Goal: Task Accomplishment & Management: Manage account settings

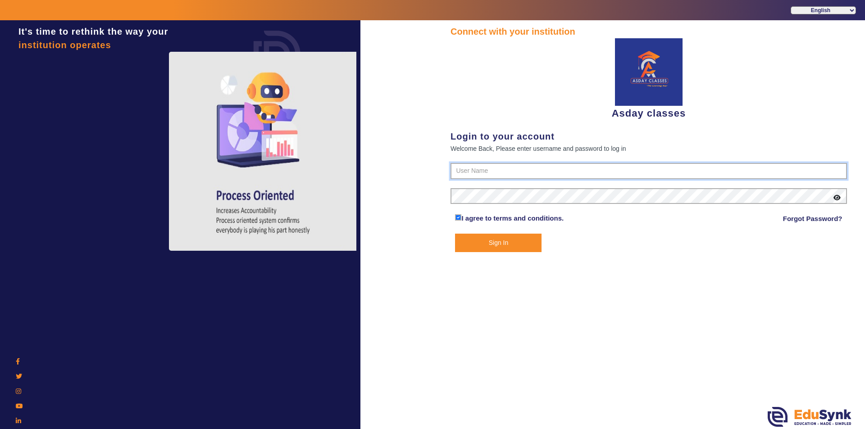
click at [462, 169] on input "text" at bounding box center [648, 171] width 396 height 16
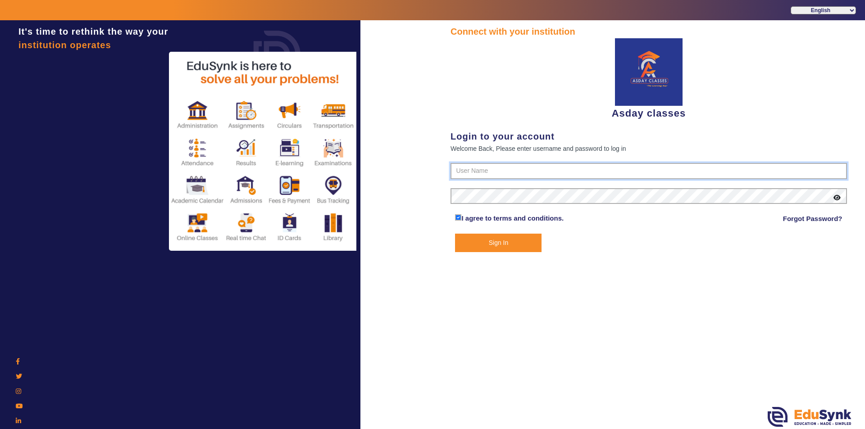
type input "7775077131"
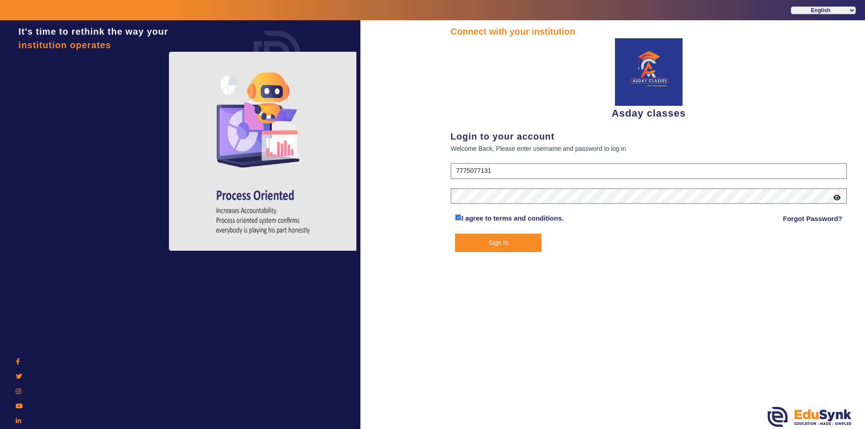
click at [837, 197] on icon at bounding box center [836, 198] width 7 height 6
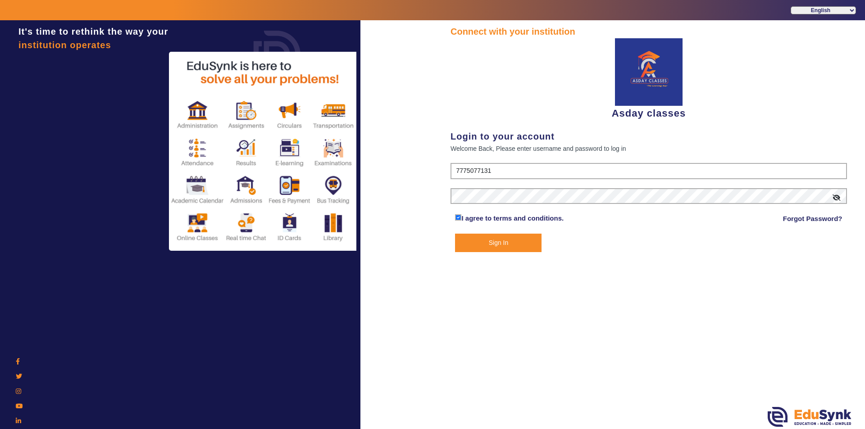
click at [502, 240] on button "Sign In" at bounding box center [498, 243] width 86 height 18
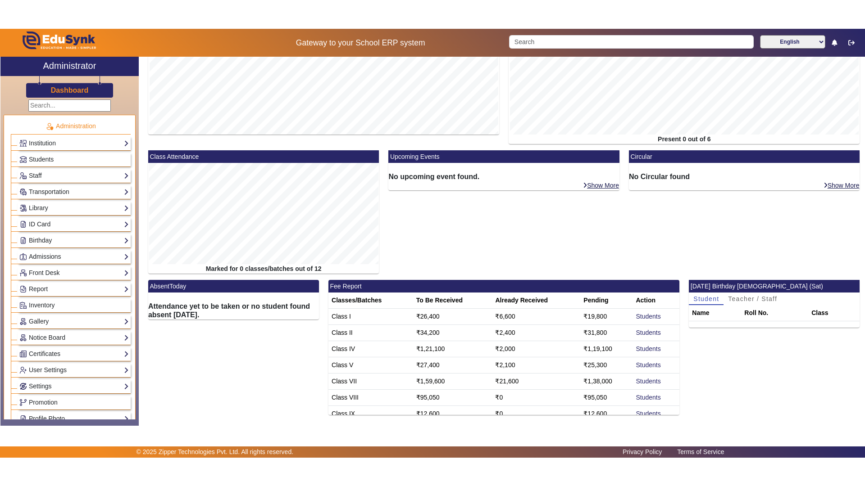
scroll to position [68, 0]
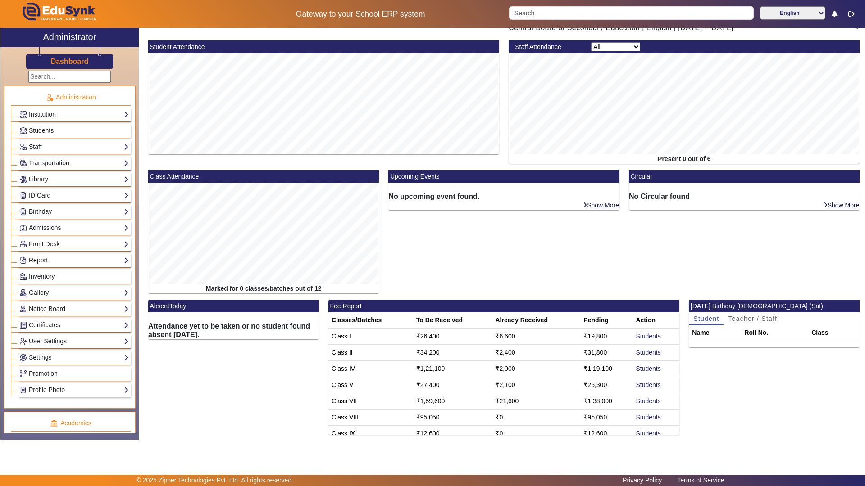
click at [64, 129] on link "Students" at bounding box center [73, 131] width 109 height 10
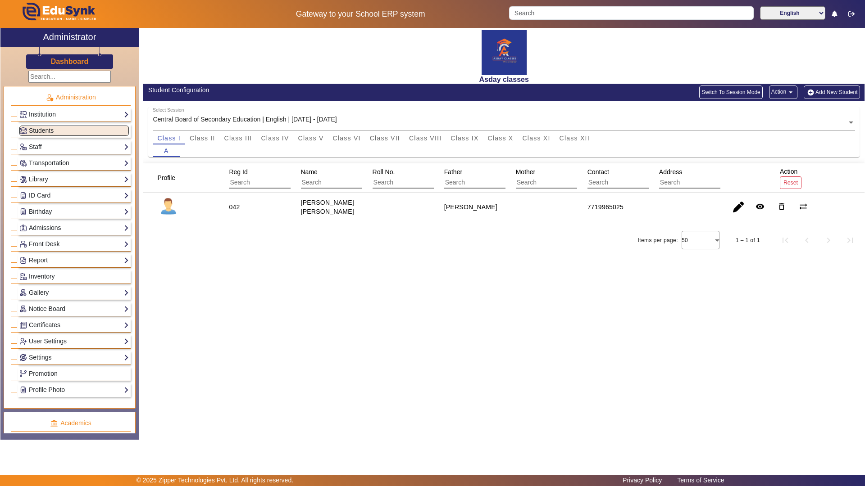
click at [372, 320] on div "Asday classes Student Configuration Switch To Session Mode Action arrow_drop_do…" at bounding box center [502, 229] width 726 height 403
click at [194, 140] on span "Class II" at bounding box center [203, 138] width 26 height 6
click at [430, 269] on div "Asday classes Student Configuration Switch To Session Mode Action arrow_drop_do…" at bounding box center [502, 229] width 726 height 403
click at [454, 321] on div "Asday classes Student Configuration Switch To Session Mode Action arrow_drop_do…" at bounding box center [502, 229] width 726 height 403
click at [538, 134] on span "Class XI" at bounding box center [536, 138] width 28 height 13
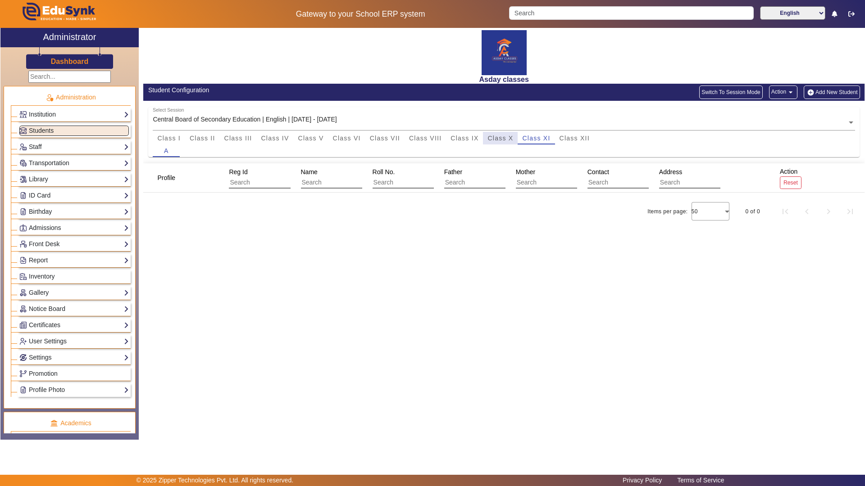
click at [496, 140] on span "Class X" at bounding box center [500, 138] width 26 height 6
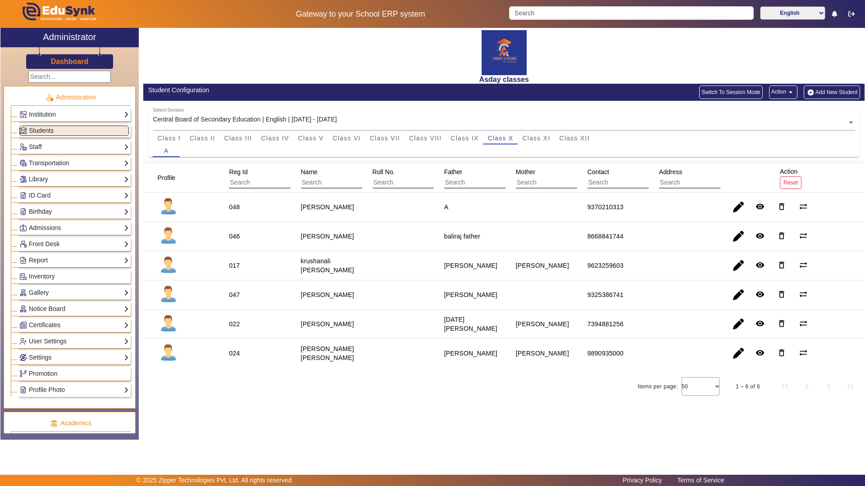
drag, startPoint x: 238, startPoint y: 396, endPoint x: 119, endPoint y: 408, distance: 119.5
click at [236, 396] on div "Items per page: 50 1 – 6 of 6" at bounding box center [503, 386] width 721 height 25
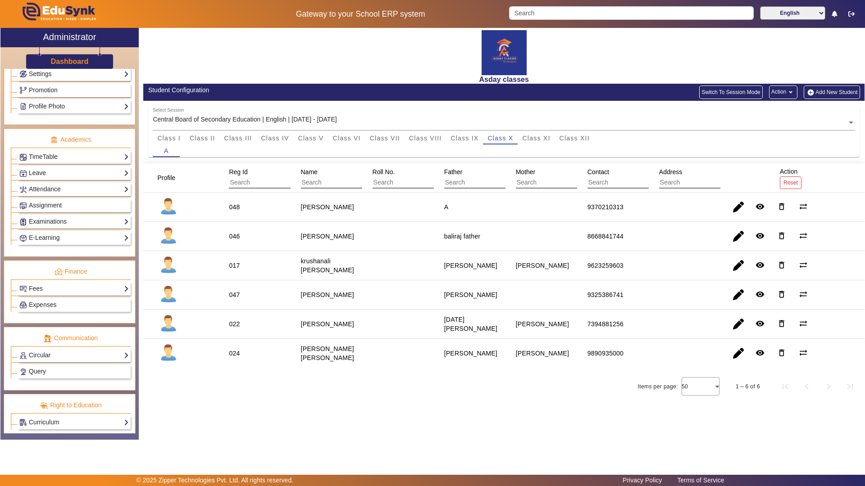
scroll to position [291, 0]
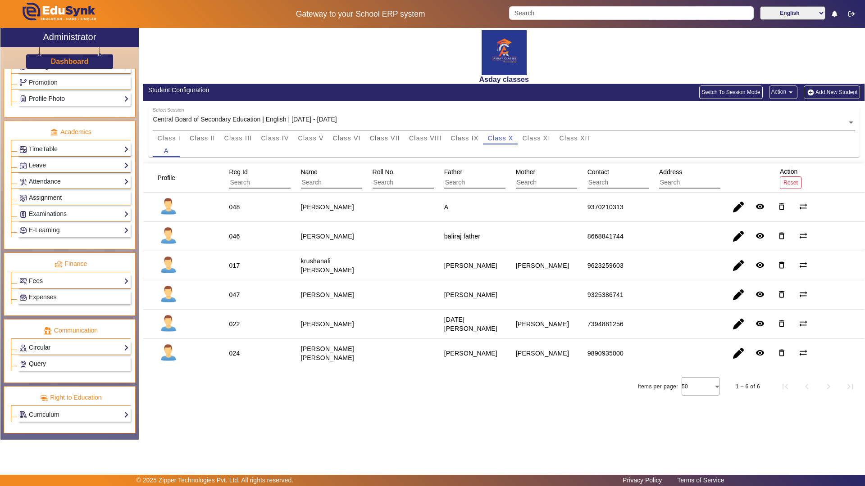
click at [122, 280] on link "Fees" at bounding box center [73, 281] width 109 height 10
click at [82, 295] on li "Institution Fee Setup" at bounding box center [76, 294] width 105 height 10
click at [122, 279] on link "Fees" at bounding box center [73, 281] width 109 height 10
click at [71, 302] on li "Class Fee Setup" at bounding box center [76, 304] width 105 height 10
click at [123, 280] on link "Fees" at bounding box center [73, 281] width 109 height 10
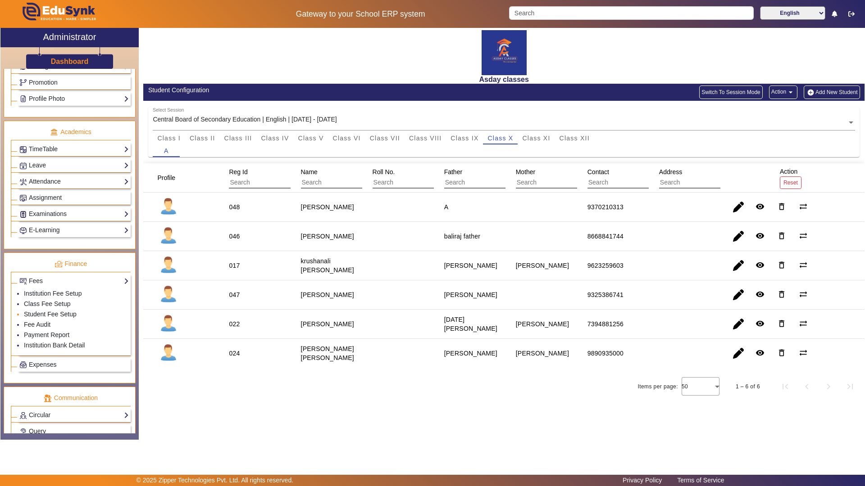
click at [54, 315] on link "Student Fee Setup" at bounding box center [50, 314] width 53 height 7
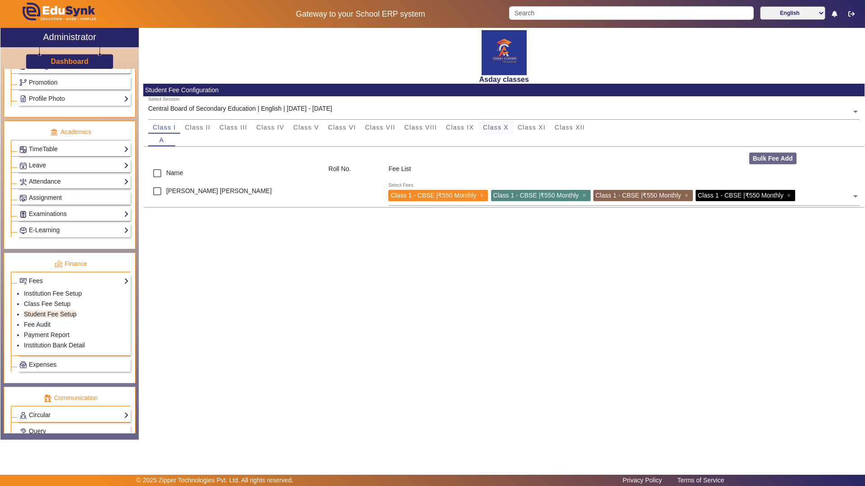
click at [500, 129] on span "Class X" at bounding box center [496, 127] width 26 height 6
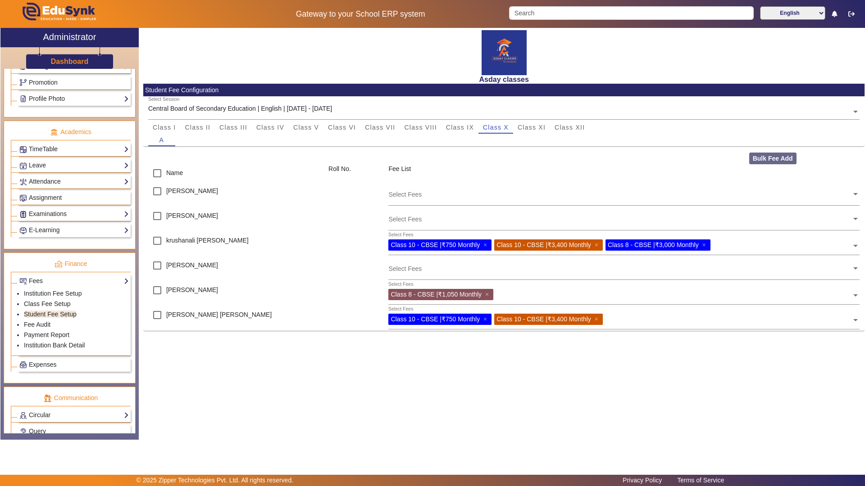
click at [857, 319] on span at bounding box center [855, 317] width 8 height 14
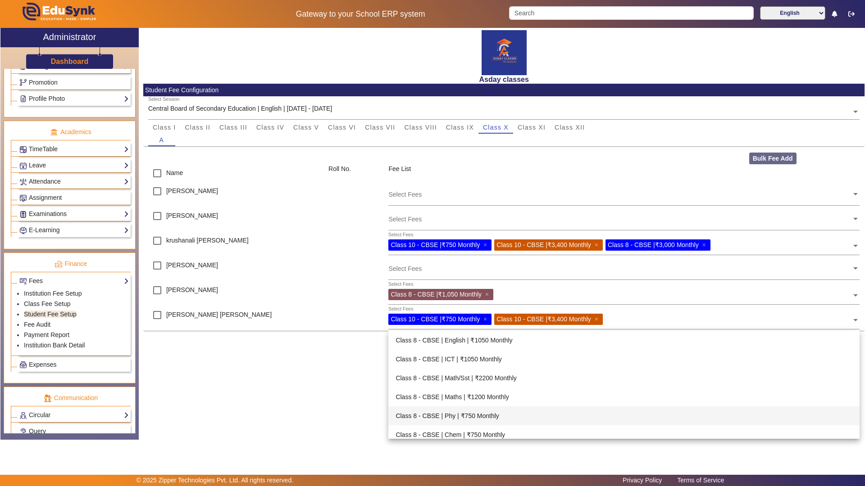
drag, startPoint x: 342, startPoint y: 401, endPoint x: 348, endPoint y: 402, distance: 6.3
click at [342, 401] on div "Asday classes Student Fee Configuration Select Session Central Board of Seconda…" at bounding box center [502, 229] width 726 height 403
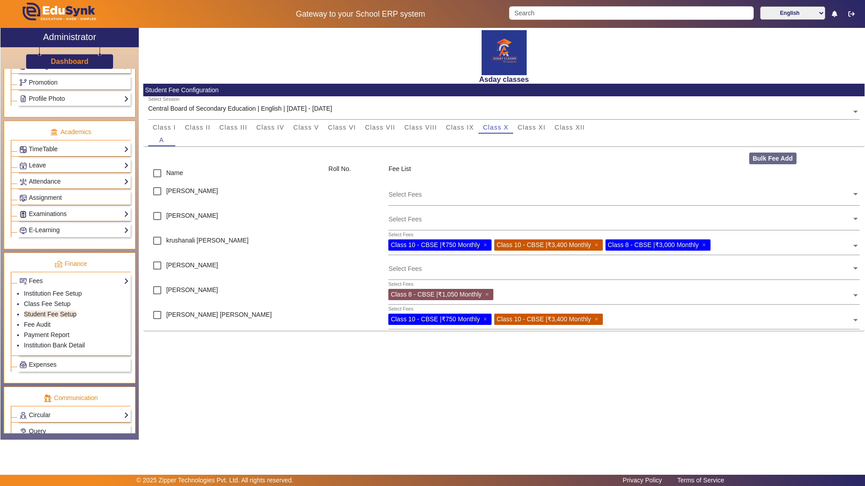
click at [429, 317] on span "Class 10 - CBSE | ₹750 Monthly" at bounding box center [434, 319] width 89 height 7
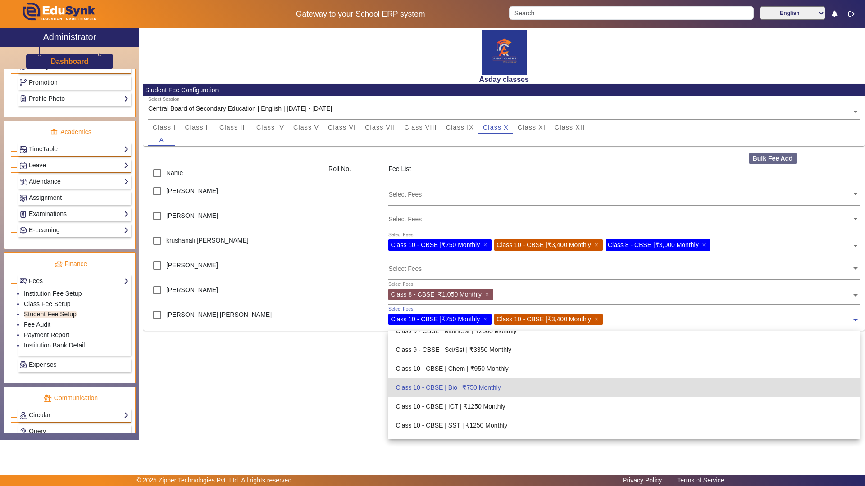
scroll to position [1331, 0]
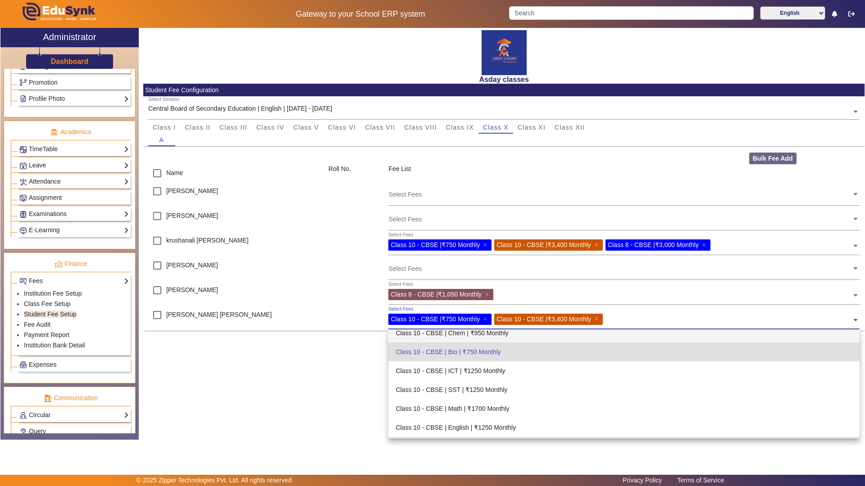
click at [857, 320] on span at bounding box center [855, 317] width 8 height 14
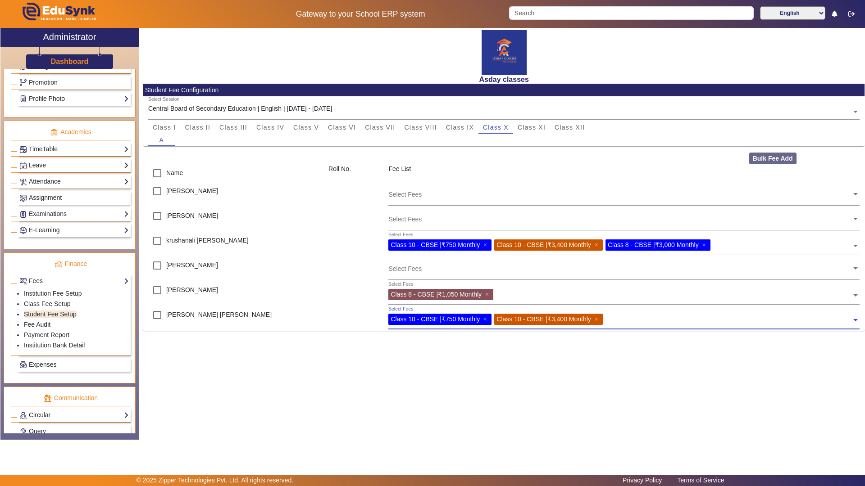
click at [857, 320] on span at bounding box center [855, 317] width 8 height 14
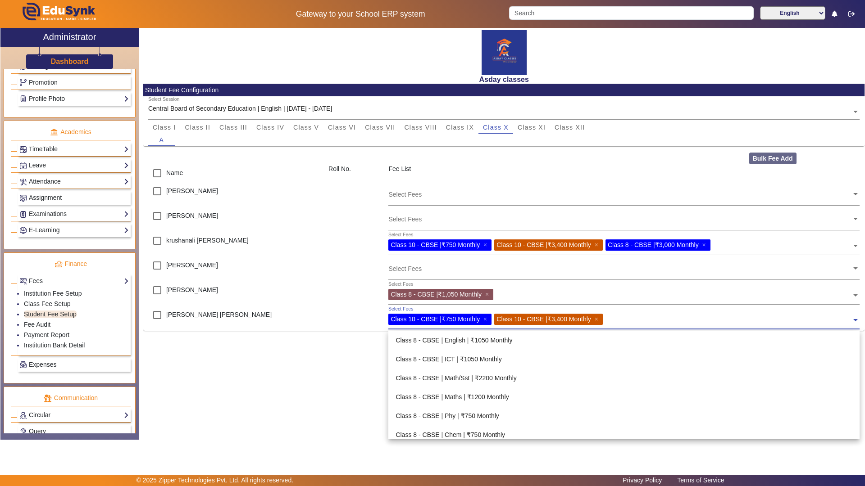
scroll to position [1438, 0]
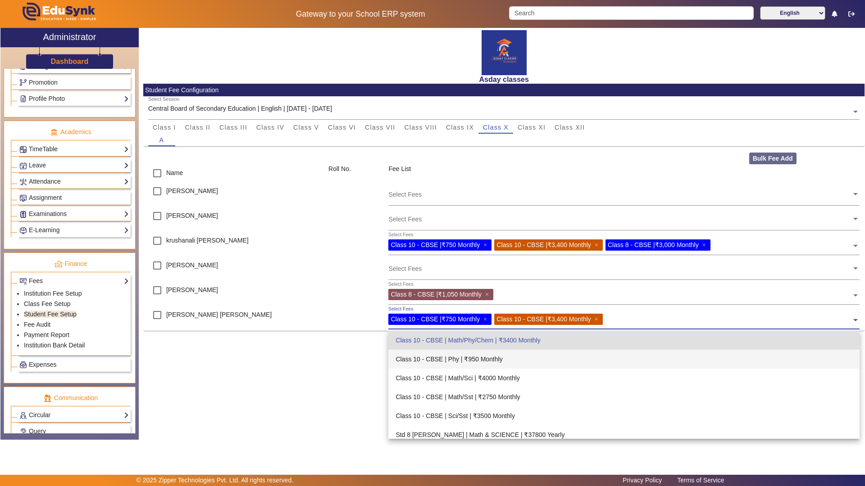
click at [196, 396] on div "Asday classes Student Fee Configuration Select Session Central Board of Seconda…" at bounding box center [502, 229] width 726 height 403
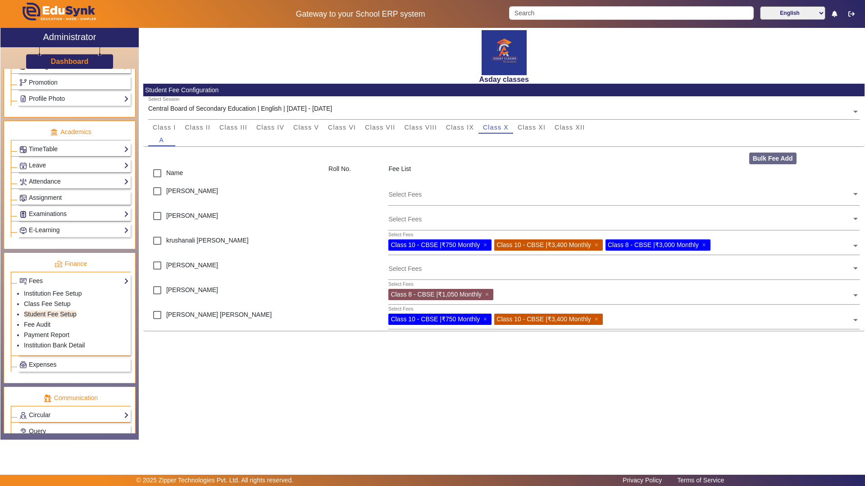
click at [459, 399] on div "Asday classes Student Fee Configuration Select Session Central Board of Seconda…" at bounding box center [502, 229] width 726 height 403
click at [286, 356] on div "Asday classes Student Fee Configuration Select Session Central Board of Seconda…" at bounding box center [502, 229] width 726 height 403
click at [156, 214] on input "checkbox" at bounding box center [157, 216] width 18 height 18
checkbox input "true"
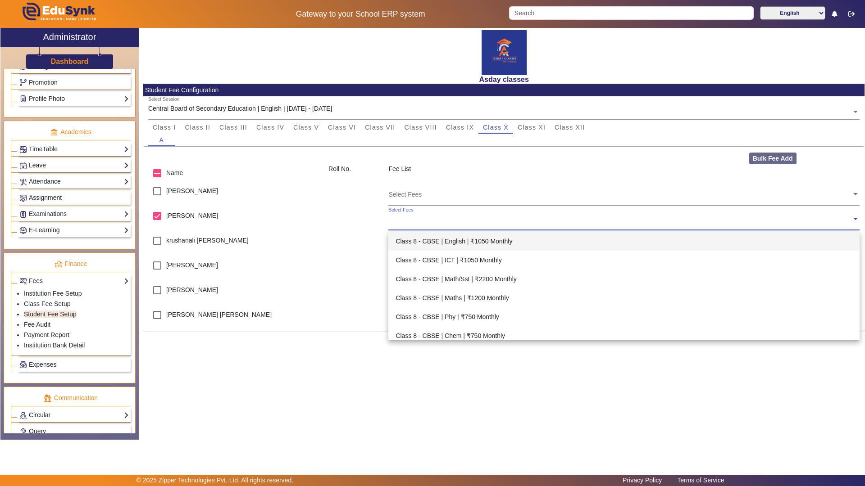
click at [391, 219] on input "text" at bounding box center [619, 219] width 463 height 9
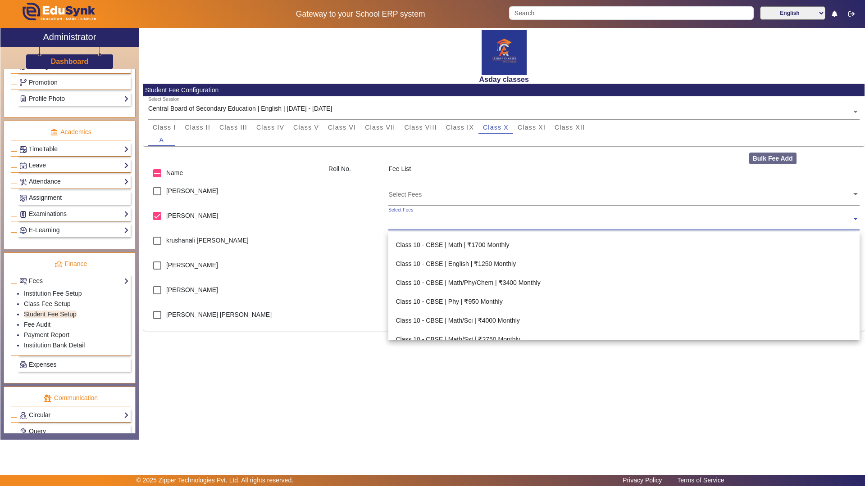
scroll to position [1351, 0]
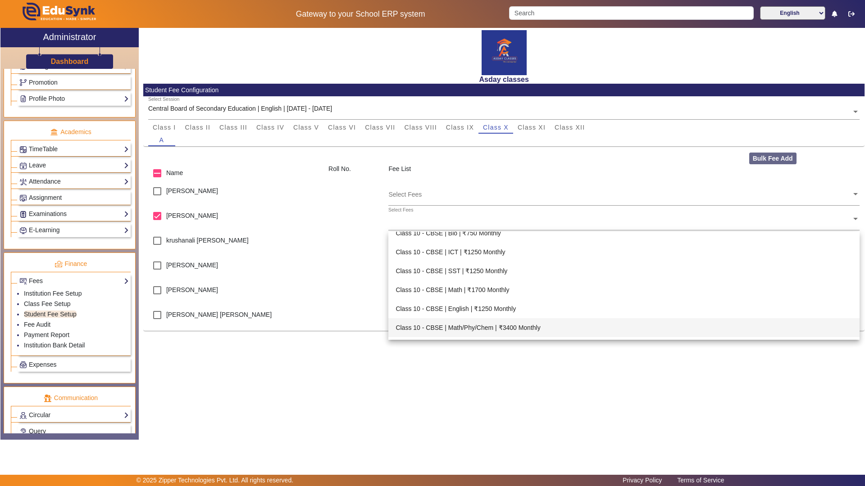
click at [481, 416] on div "Asday classes Student Fee Configuration Select Session Central Board of Seconda…" at bounding box center [502, 229] width 726 height 403
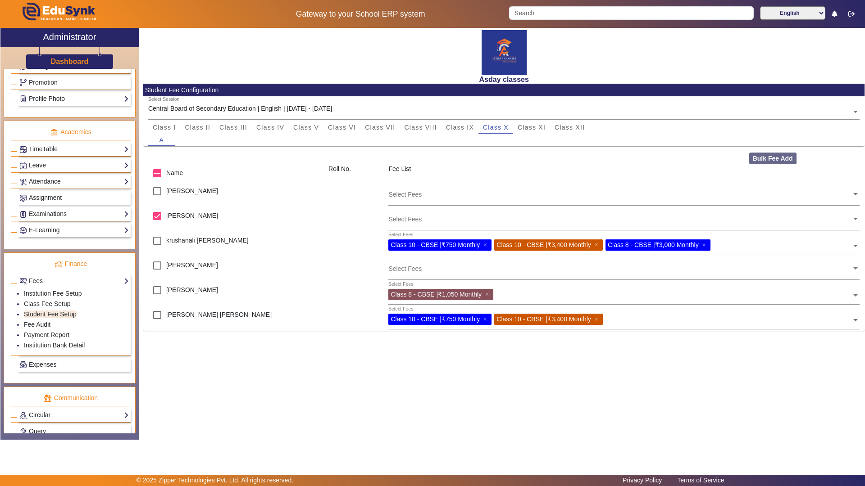
click at [405, 220] on input "text" at bounding box center [619, 219] width 463 height 9
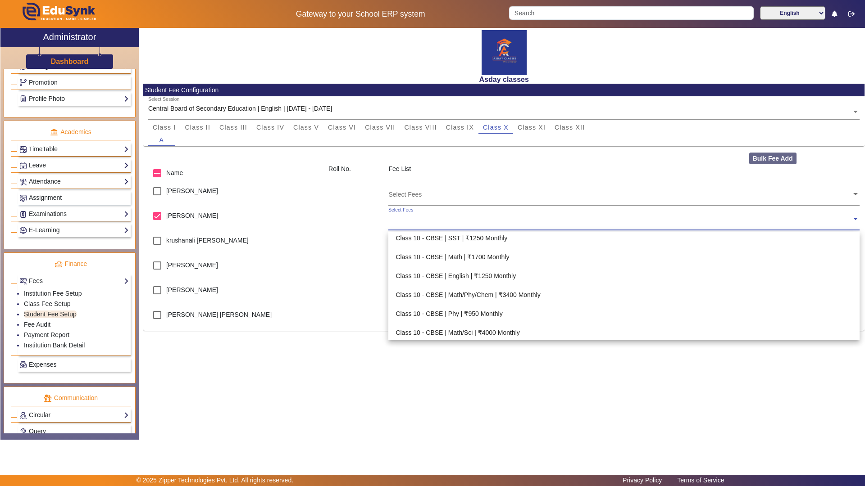
scroll to position [1376, 0]
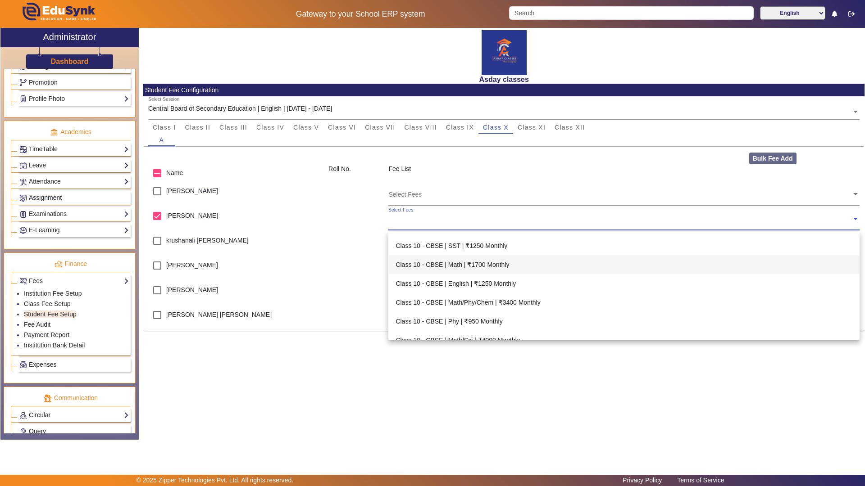
click at [492, 263] on div "Class 10 - CBSE | Math | ₹1700 Monthly" at bounding box center [623, 264] width 471 height 19
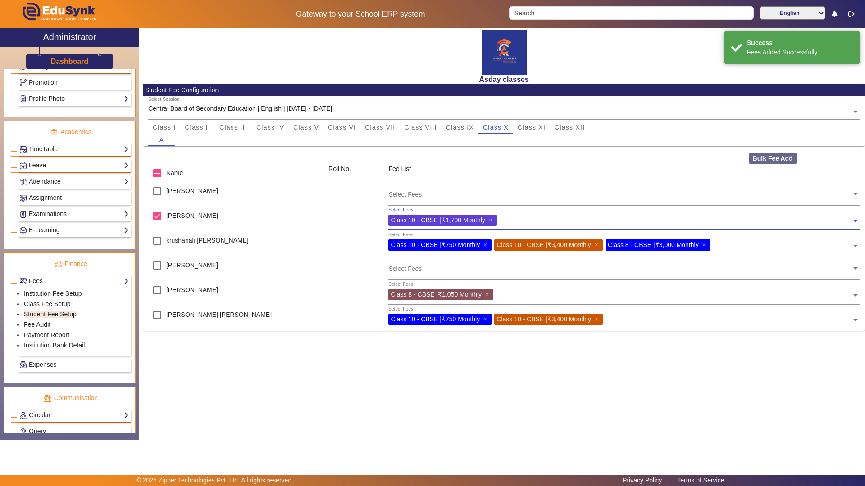
click at [502, 219] on div "Select Fees Class 10 - CBSE | ₹1,700 Monthly ×" at bounding box center [619, 219] width 463 height 20
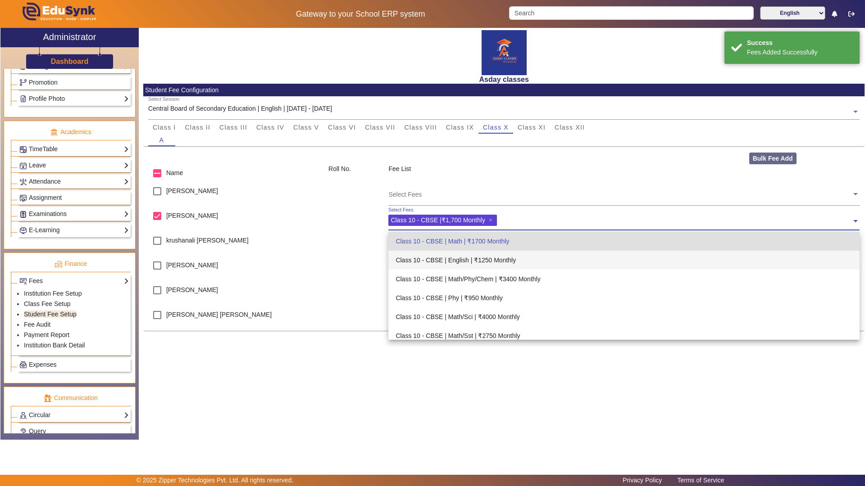
scroll to position [1445, 0]
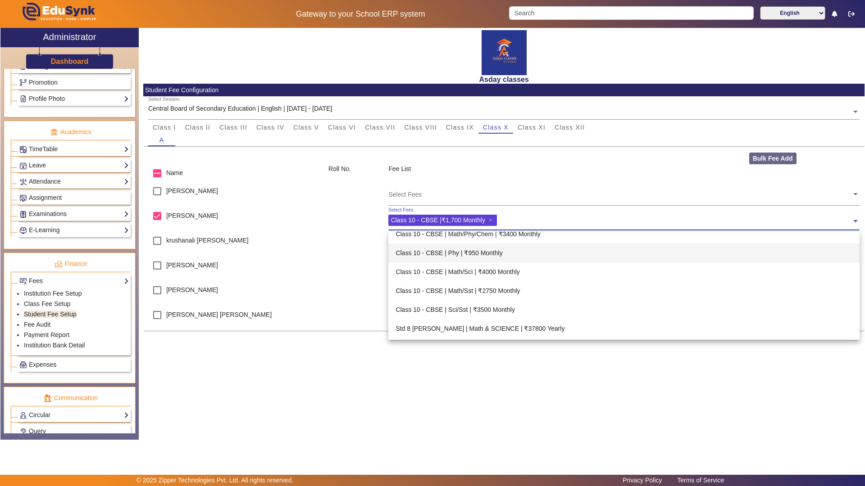
click at [493, 253] on div "Class 10 - CBSE | Phy | ₹950 Monthly" at bounding box center [623, 253] width 471 height 19
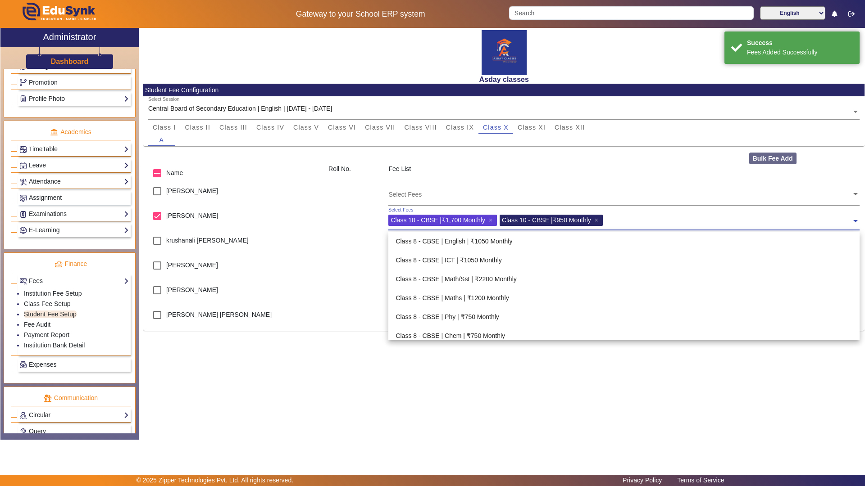
scroll to position [1456, 0]
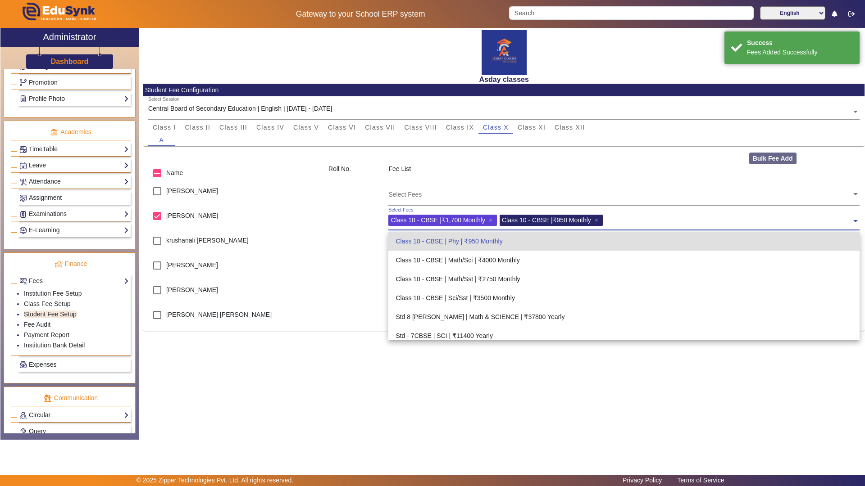
click at [613, 220] on input "text" at bounding box center [728, 219] width 246 height 9
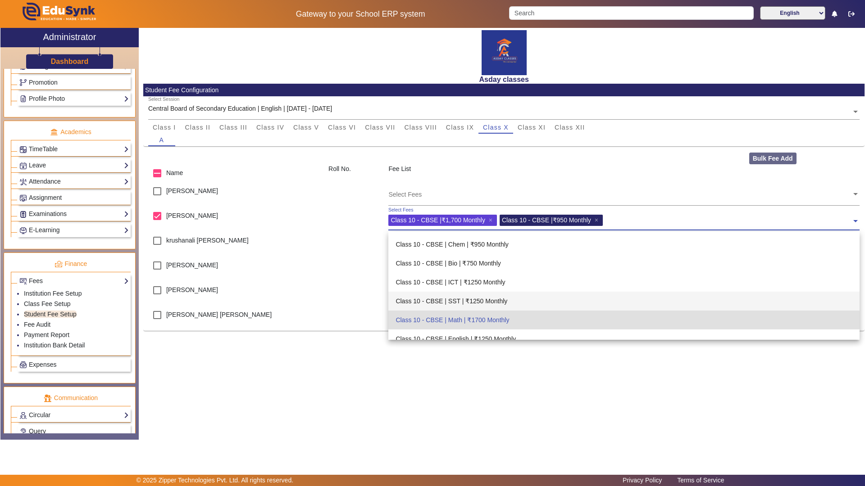
scroll to position [1276, 0]
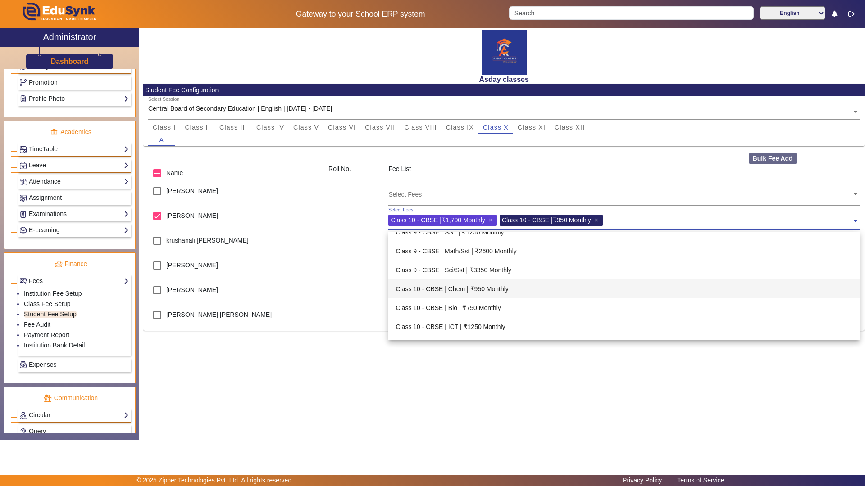
click at [502, 288] on div "Class 10 - CBSE | Chem | ₹950 Monthly" at bounding box center [623, 289] width 471 height 19
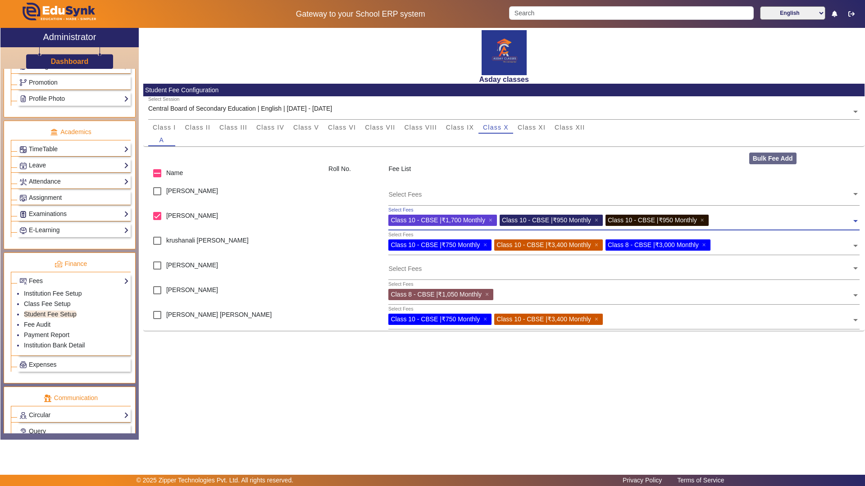
click at [374, 393] on div "Asday classes Student Fee Configuration Select Session Central Board of Seconda…" at bounding box center [502, 229] width 726 height 403
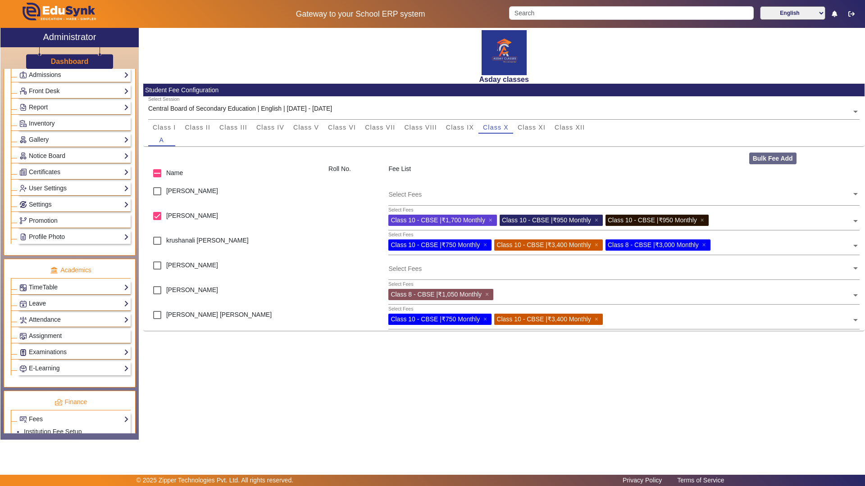
scroll to position [0, 0]
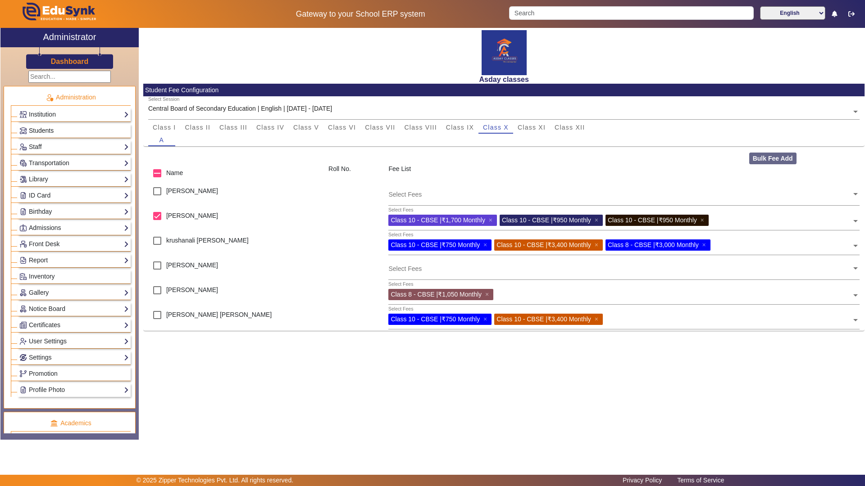
click at [89, 129] on link "Students" at bounding box center [73, 131] width 109 height 10
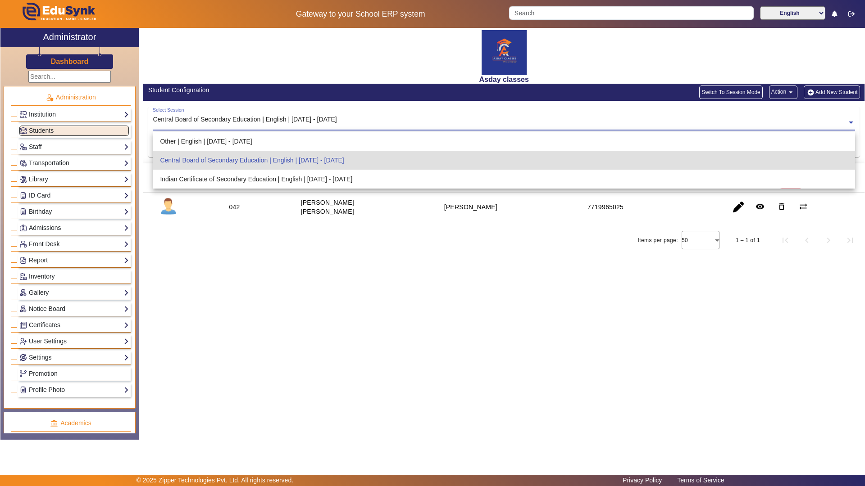
click at [849, 124] on span at bounding box center [851, 121] width 8 height 9
click at [505, 266] on div "Asday classes Student Configuration Switch To Session Mode Action arrow_drop_do…" at bounding box center [502, 229] width 726 height 403
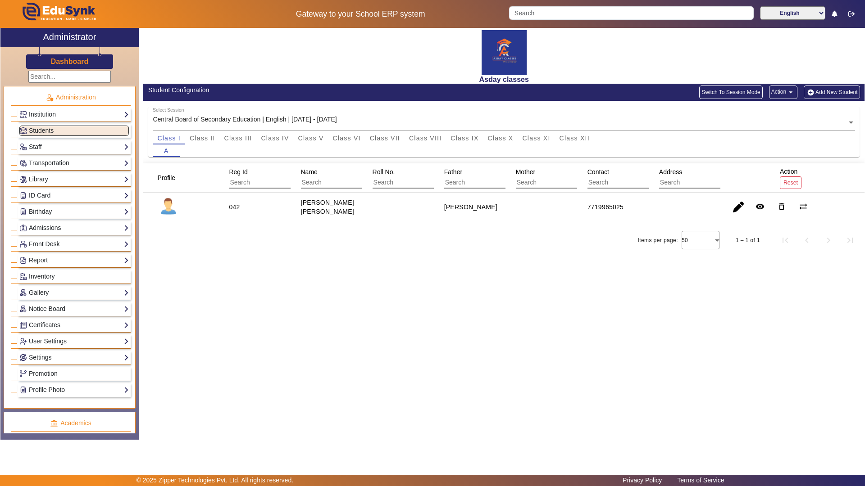
click at [834, 93] on button "Add New Student" at bounding box center [831, 93] width 56 height 14
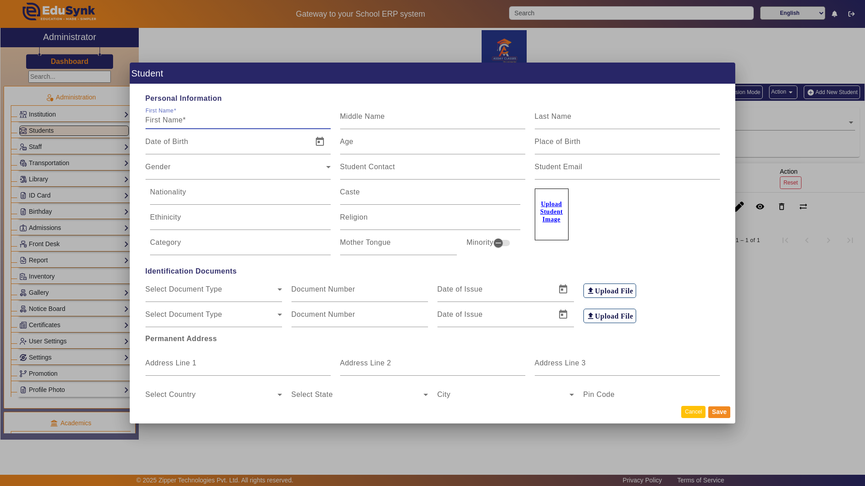
click at [693, 414] on button "Cancel" at bounding box center [693, 412] width 24 height 12
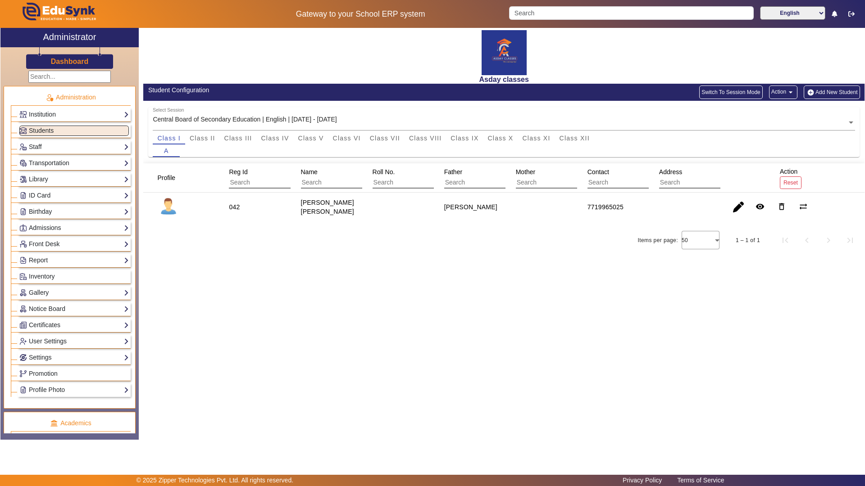
click at [762, 335] on div "Asday classes Student Configuration Switch To Session Mode Action arrow_drop_do…" at bounding box center [502, 229] width 726 height 403
drag, startPoint x: 545, startPoint y: 384, endPoint x: 572, endPoint y: 315, distance: 74.2
click at [545, 383] on div "Asday classes Student Configuration Switch To Session Mode Action arrow_drop_do…" at bounding box center [502, 229] width 726 height 403
click at [718, 157] on div "A" at bounding box center [504, 151] width 702 height 13
click at [757, 51] on div "Asday classes" at bounding box center [503, 56] width 721 height 56
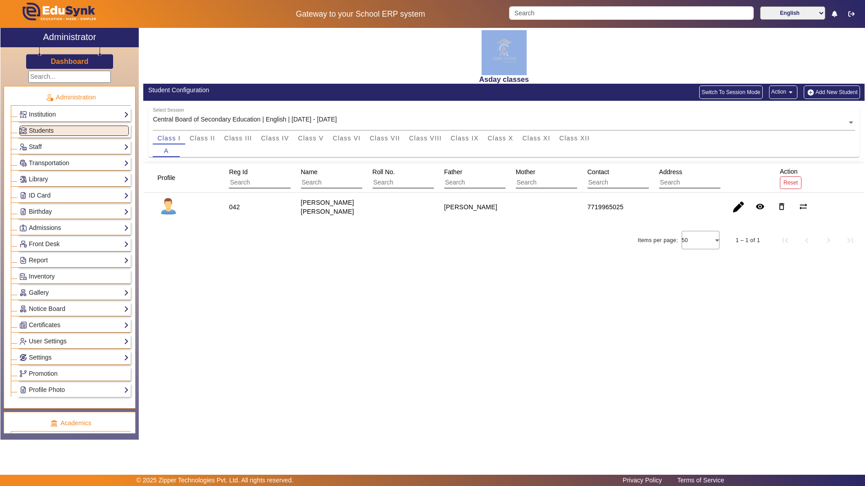
click at [757, 51] on div "Asday classes" at bounding box center [503, 56] width 721 height 56
click at [220, 429] on main "X Administrator Dashboard Administration Institution Institution Details Sessio…" at bounding box center [432, 251] width 865 height 447
click at [271, 429] on main "X Administrator Dashboard Administration Institution Institution Details Sessio…" at bounding box center [432, 251] width 865 height 447
click at [854, 14] on icon "button" at bounding box center [851, 14] width 6 height 6
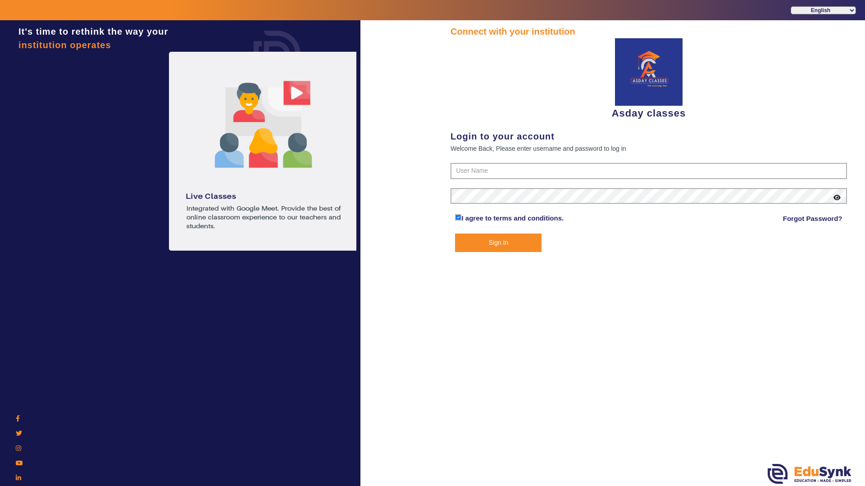
click at [149, 409] on div "It's time to rethink the way your institution operates" at bounding box center [180, 263] width 360 height 486
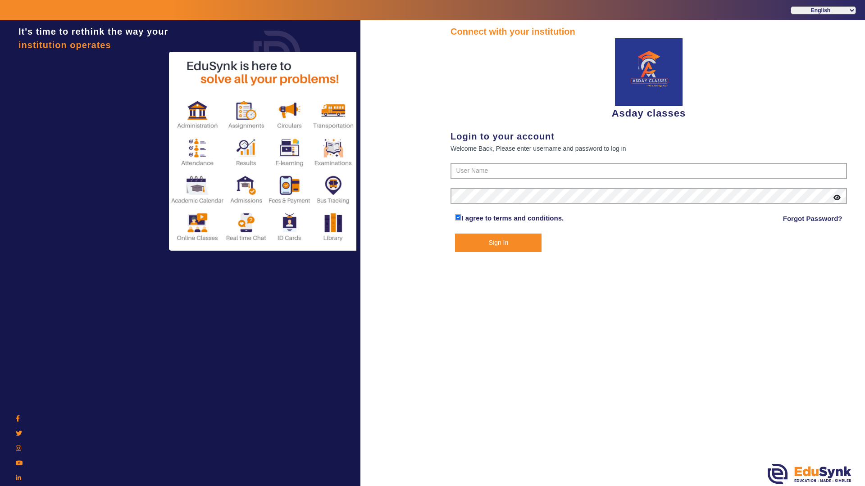
click at [852, 9] on select "English हिंदी (Hindi) ಕನ್ನಡ (Kannada) தமிழ் (Tamil) ଓଡିଆ (Odia) ਪੰਜਾਬੀ (Punjabi…" at bounding box center [822, 10] width 65 height 8
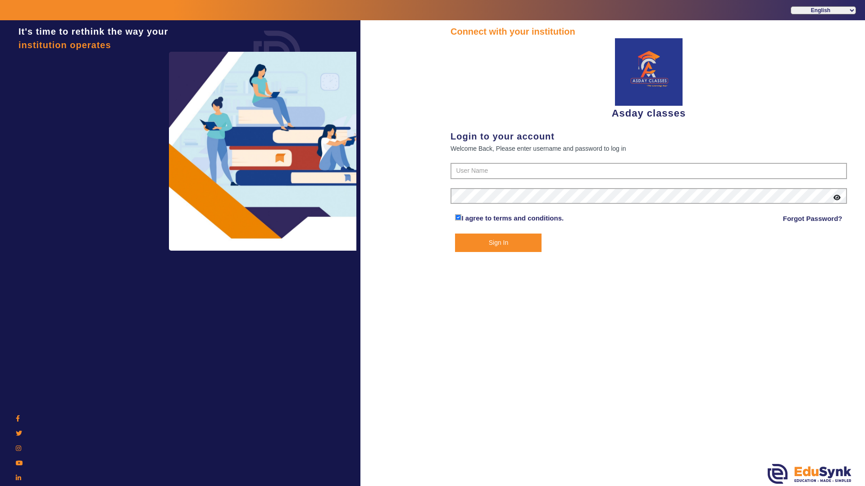
click at [720, 49] on div "Asday classes" at bounding box center [648, 79] width 396 height 82
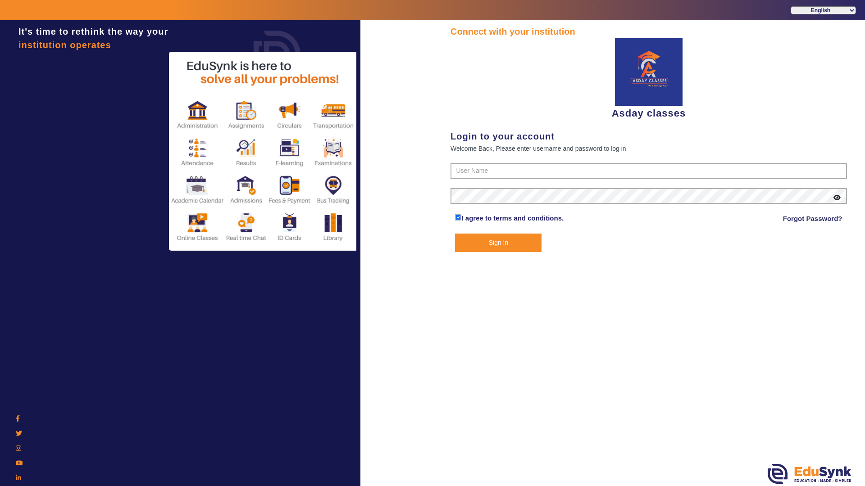
click at [396, 313] on div at bounding box center [396, 263] width 72 height 486
click at [201, 377] on div "It's time to rethink the way your institution operates" at bounding box center [180, 263] width 360 height 486
click at [202, 375] on div "It's time to rethink the way your institution operates" at bounding box center [180, 263] width 360 height 486
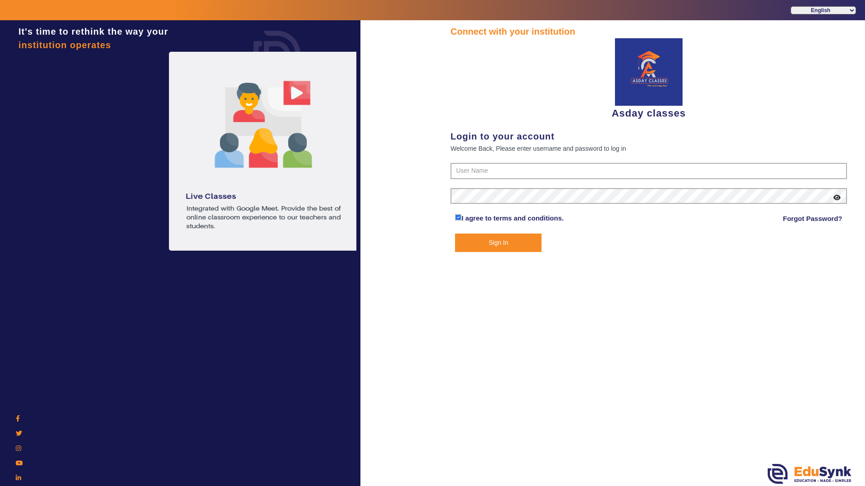
click at [16, 429] on icon at bounding box center [20, 479] width 9 height 9
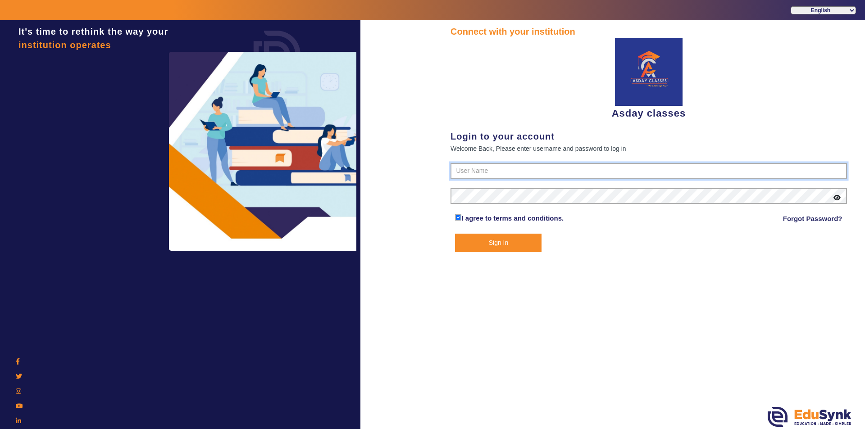
click at [473, 168] on input "text" at bounding box center [648, 171] width 396 height 16
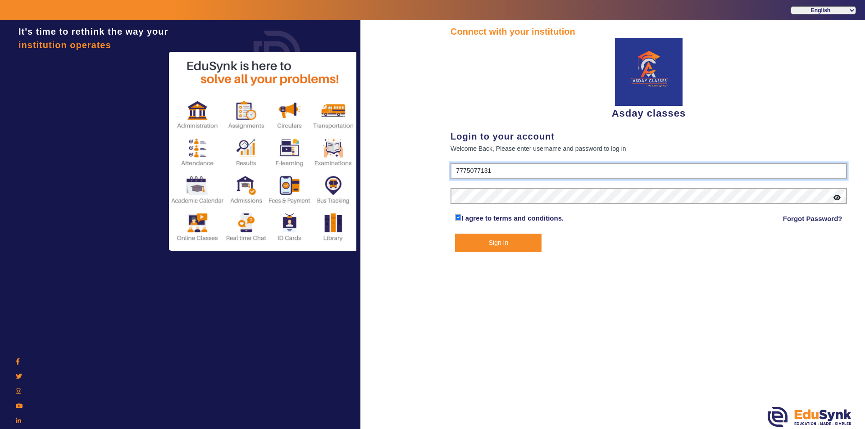
type input "7775077131"
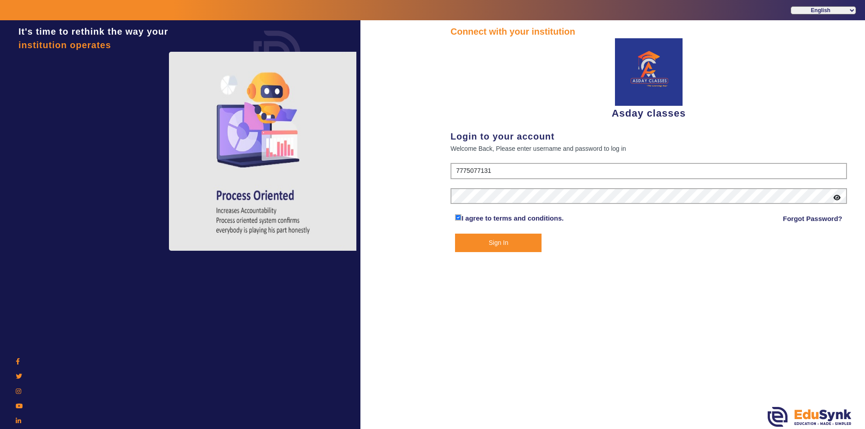
click at [836, 195] on icon at bounding box center [836, 198] width 7 height 6
click at [510, 245] on button "Sign In" at bounding box center [498, 243] width 86 height 18
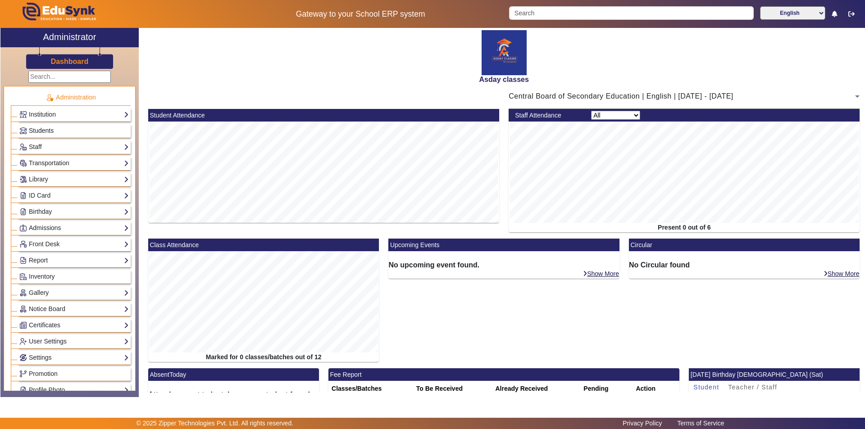
click at [110, 129] on link "Students" at bounding box center [73, 131] width 109 height 10
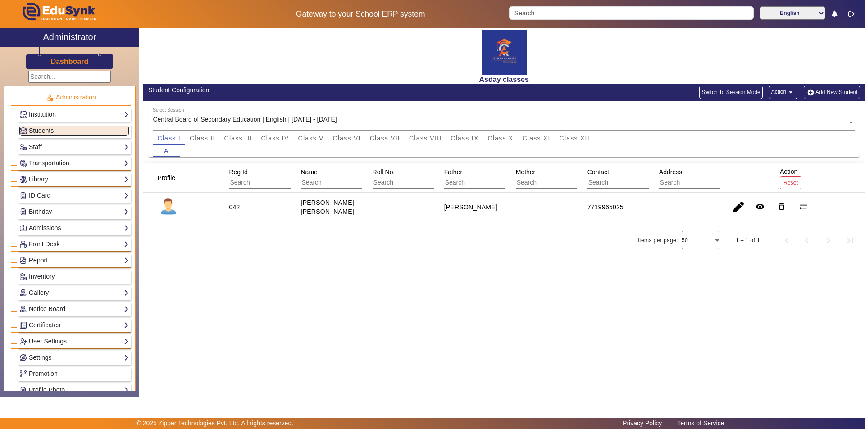
click at [406, 290] on div "Asday classes Student Configuration Switch To Session Mode Action arrow_drop_do…" at bounding box center [502, 208] width 726 height 360
click at [404, 255] on div "Asday classes Student Configuration Switch To Session Mode Action arrow_drop_do…" at bounding box center [502, 208] width 726 height 360
click at [450, 284] on div "Asday classes Student Configuration Switch To Session Mode Action arrow_drop_do…" at bounding box center [502, 208] width 726 height 360
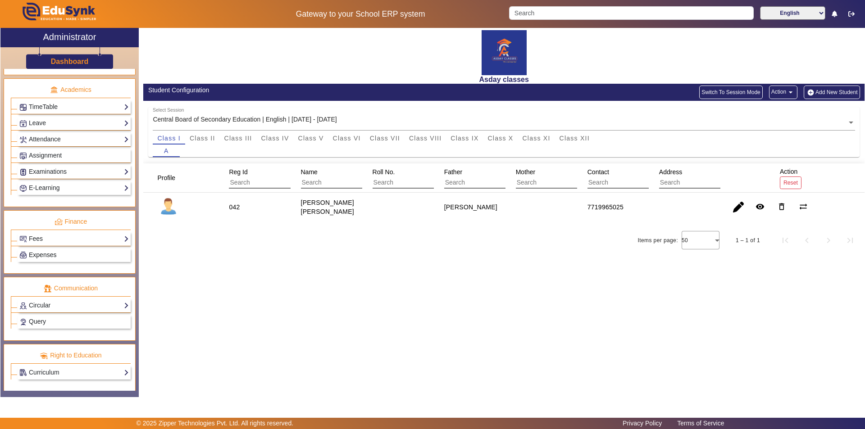
scroll to position [334, 0]
click at [58, 241] on link "Fees" at bounding box center [73, 238] width 109 height 10
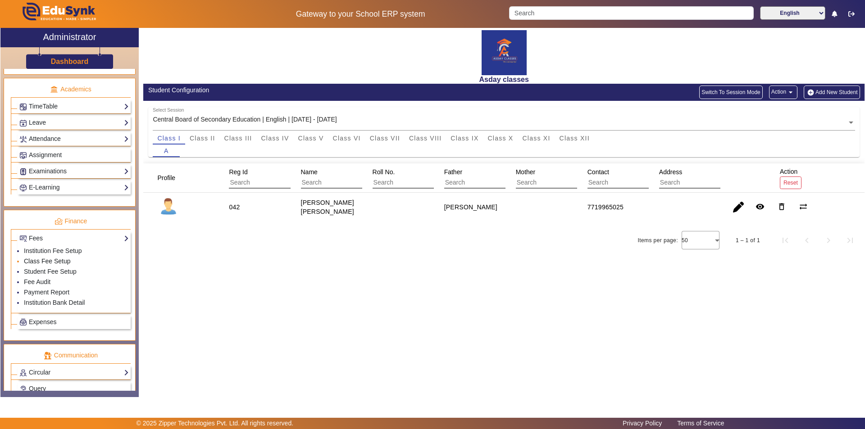
click at [52, 262] on link "Class Fee Setup" at bounding box center [47, 261] width 47 height 7
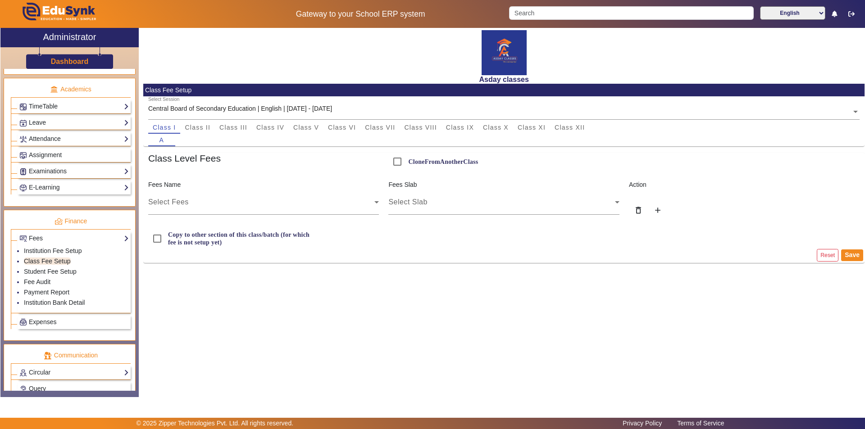
drag, startPoint x: 329, startPoint y: 342, endPoint x: 330, endPoint y: 337, distance: 5.4
click at [329, 340] on div "Asday classes Class Fee Setup Select Session Central Board of Secondary Educati…" at bounding box center [502, 208] width 726 height 360
click at [433, 322] on div "Asday classes Class Fee Setup Select Session Central Board of Secondary Educati…" at bounding box center [502, 208] width 726 height 360
drag, startPoint x: 462, startPoint y: 354, endPoint x: 506, endPoint y: 291, distance: 77.2
click at [462, 354] on div "Asday classes Class Fee Setup Select Session Central Board of Secondary Educati…" at bounding box center [502, 208] width 726 height 360
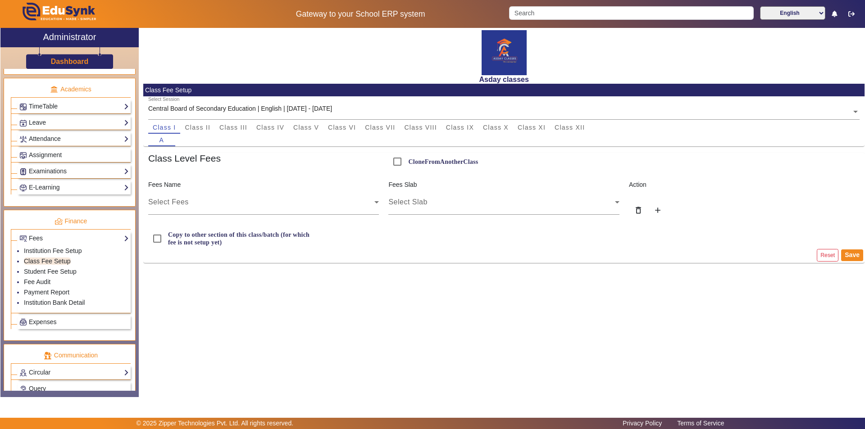
click at [407, 297] on div "Asday classes Class Fee Setup Select Session Central Board of Secondary Educati…" at bounding box center [502, 208] width 726 height 360
